Goal: Manage account settings

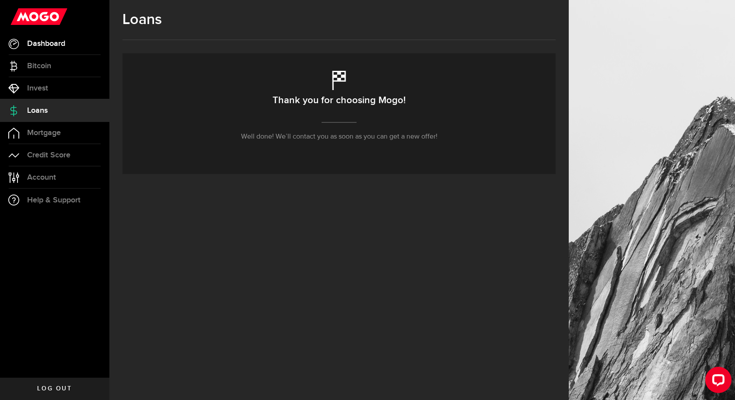
click at [37, 44] on span "Dashboard" at bounding box center [46, 44] width 38 height 8
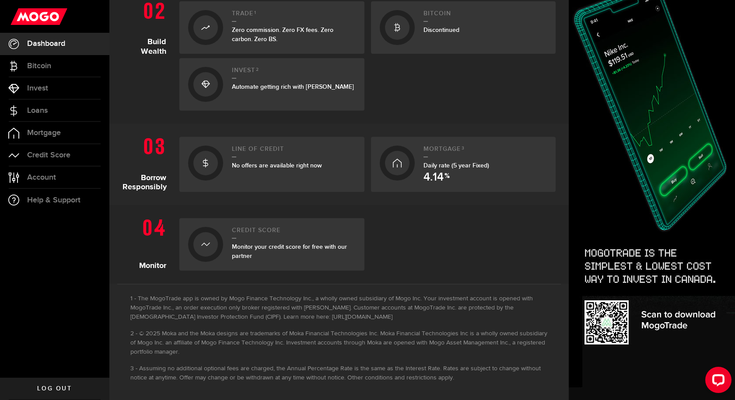
scroll to position [296, 0]
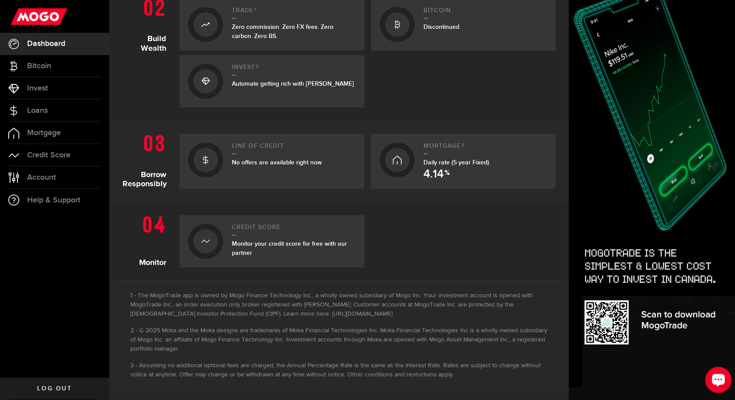
click at [718, 385] on div "Open LiveChat chat widget" at bounding box center [718, 379] width 15 height 15
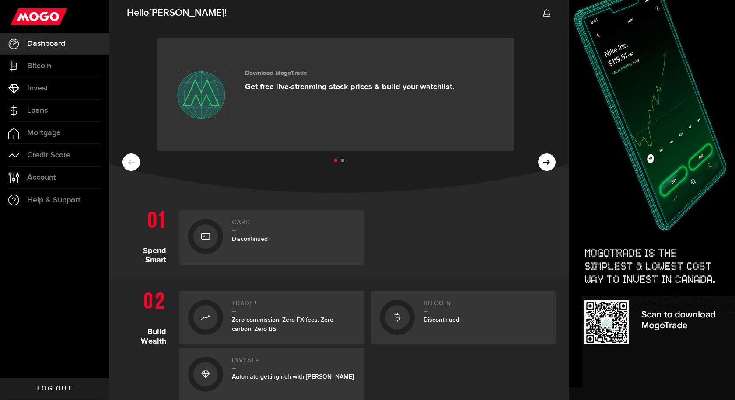
scroll to position [0, 0]
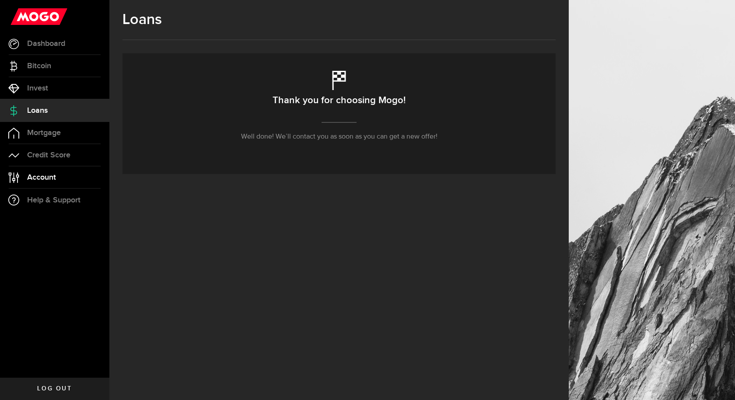
click at [55, 180] on span "Account" at bounding box center [41, 178] width 29 height 8
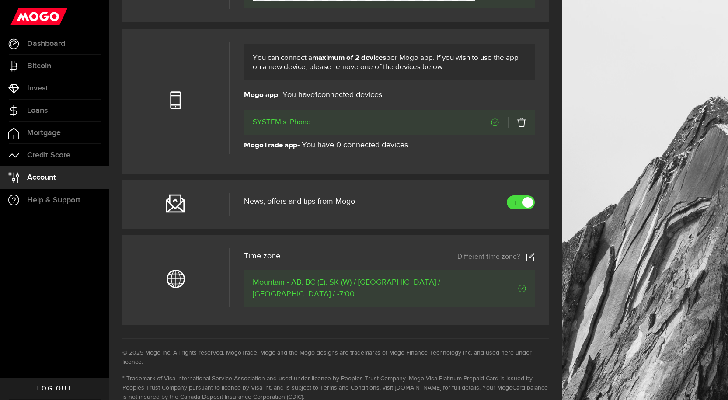
scroll to position [306, 0]
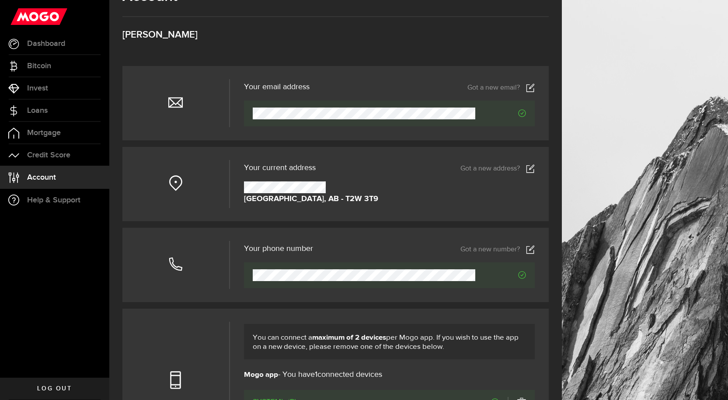
scroll to position [0, 0]
